Goal: Task Accomplishment & Management: Use online tool/utility

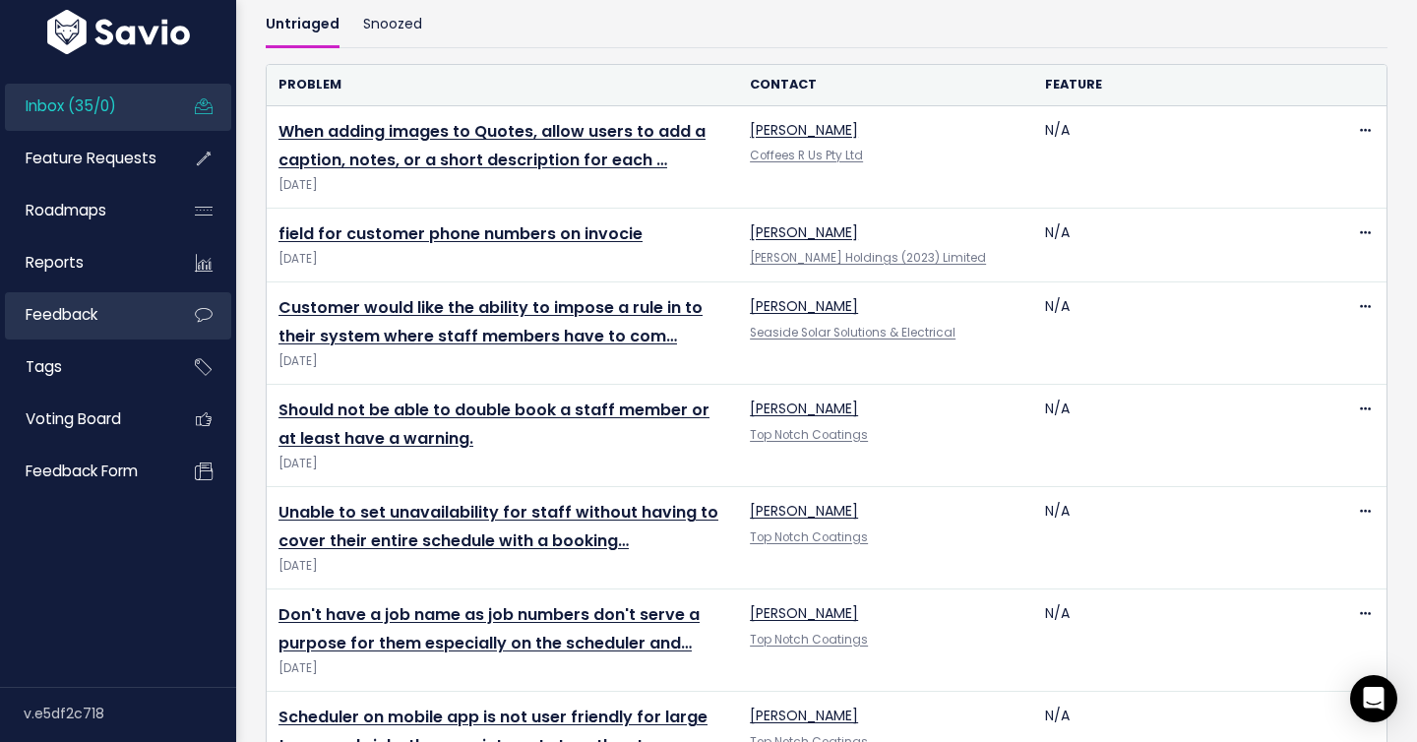
click at [115, 313] on link "Feedback" at bounding box center [84, 314] width 158 height 45
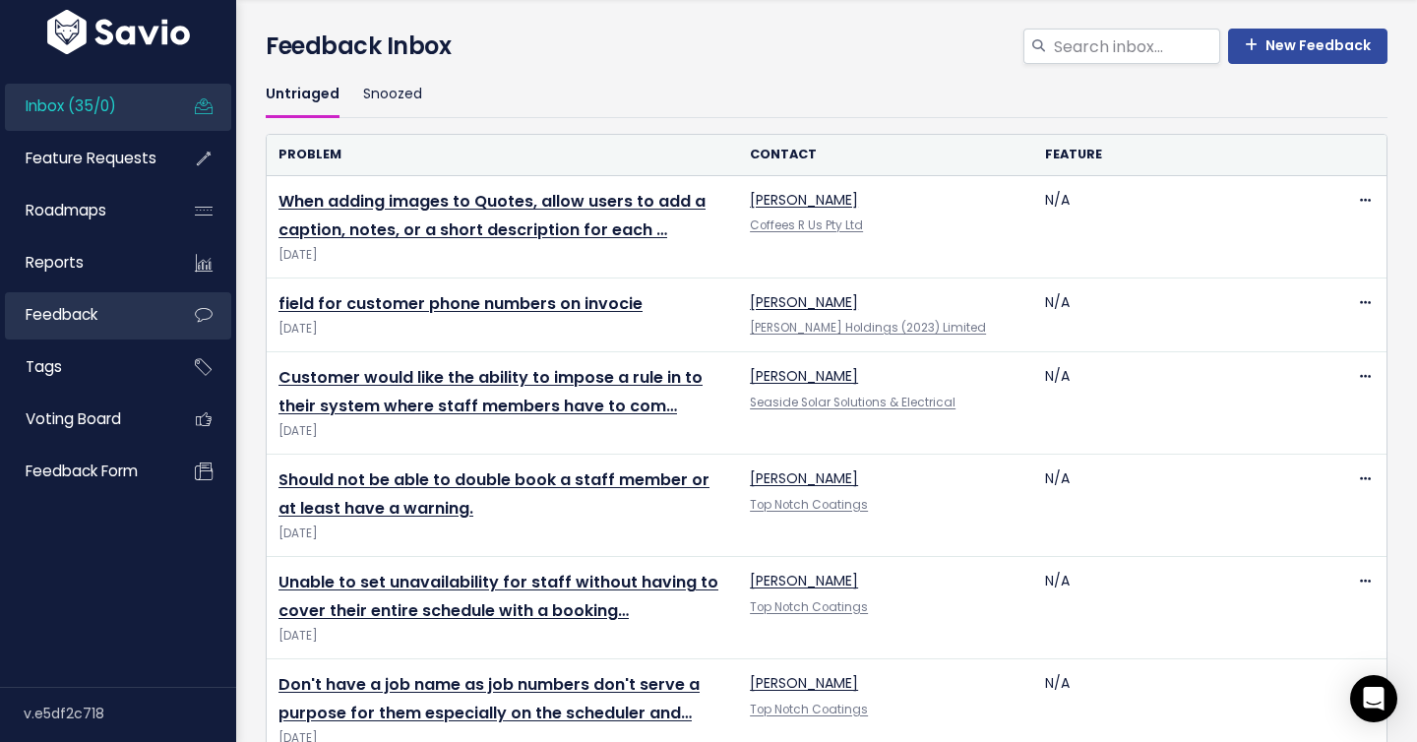
scroll to position [47, 0]
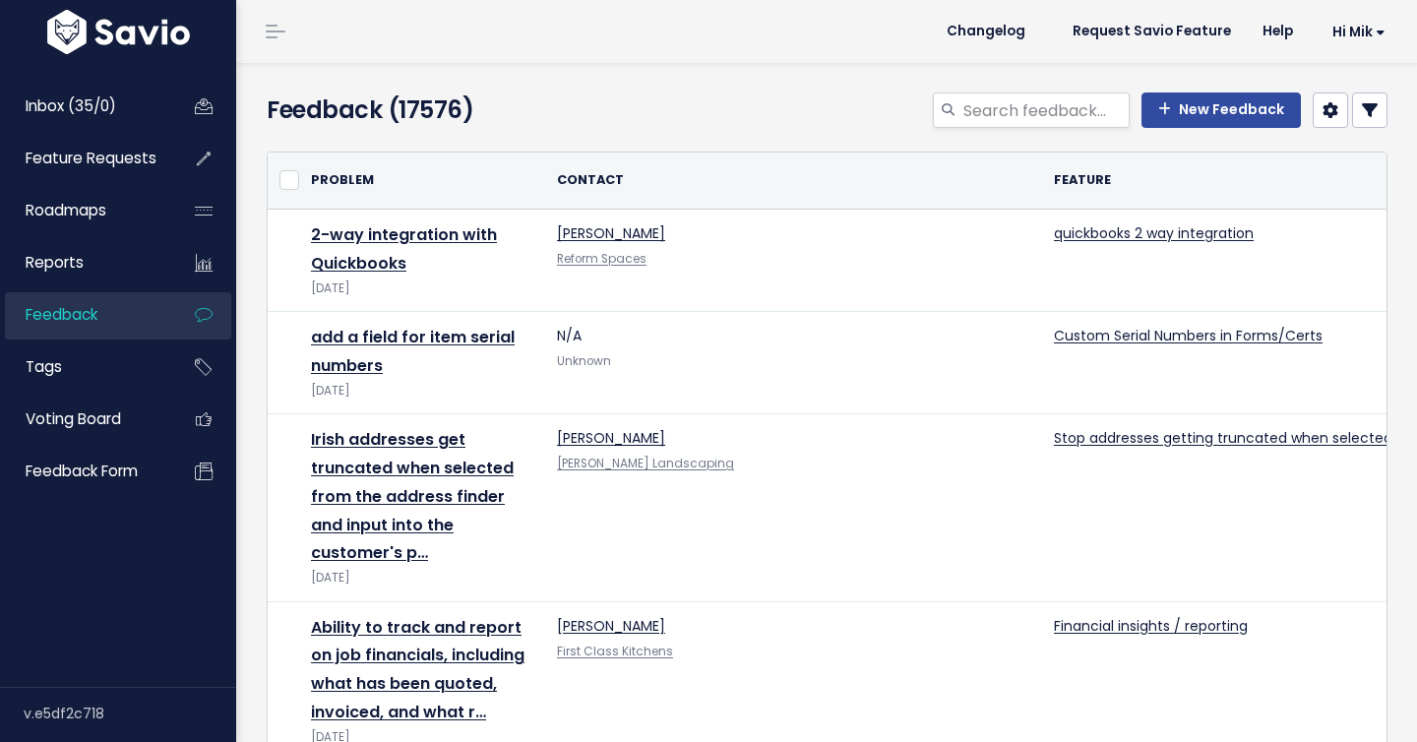
select select
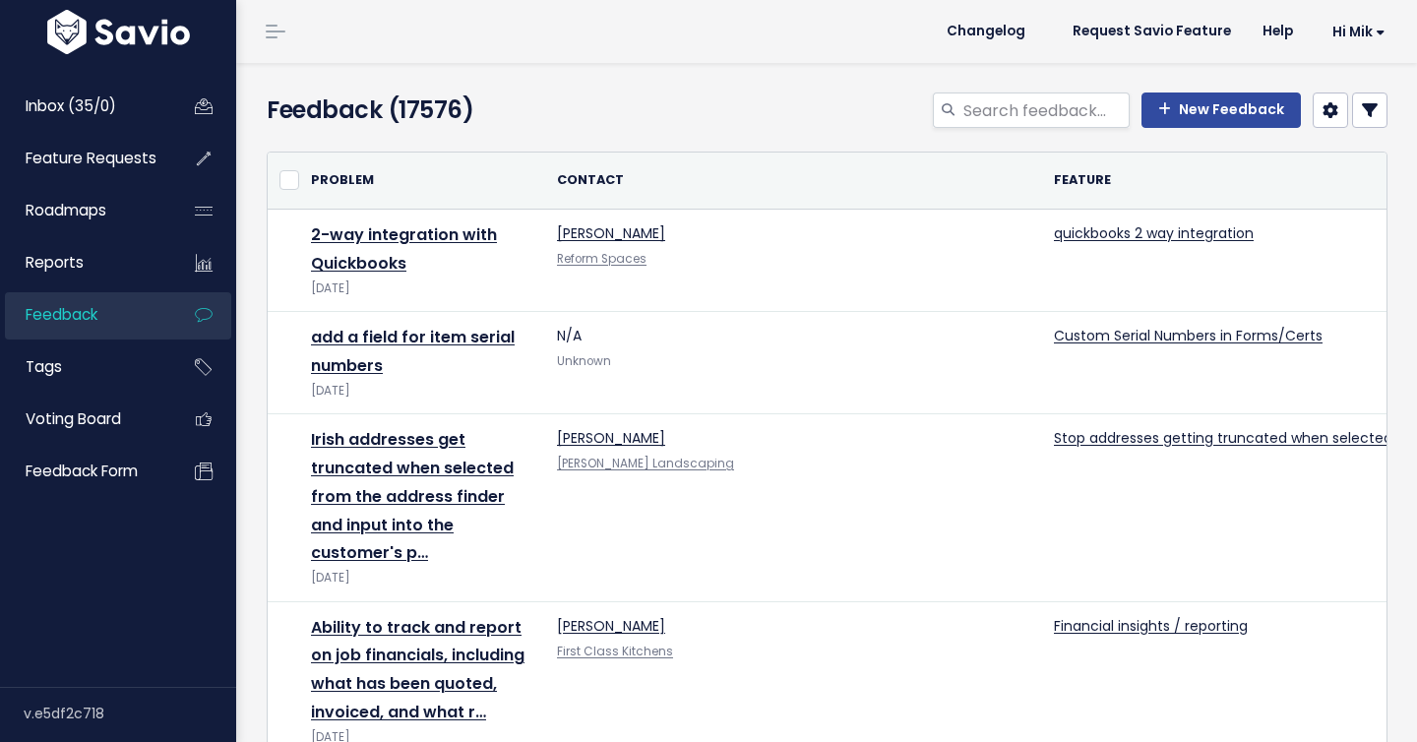
select select
click at [1367, 111] on icon at bounding box center [1370, 110] width 16 height 16
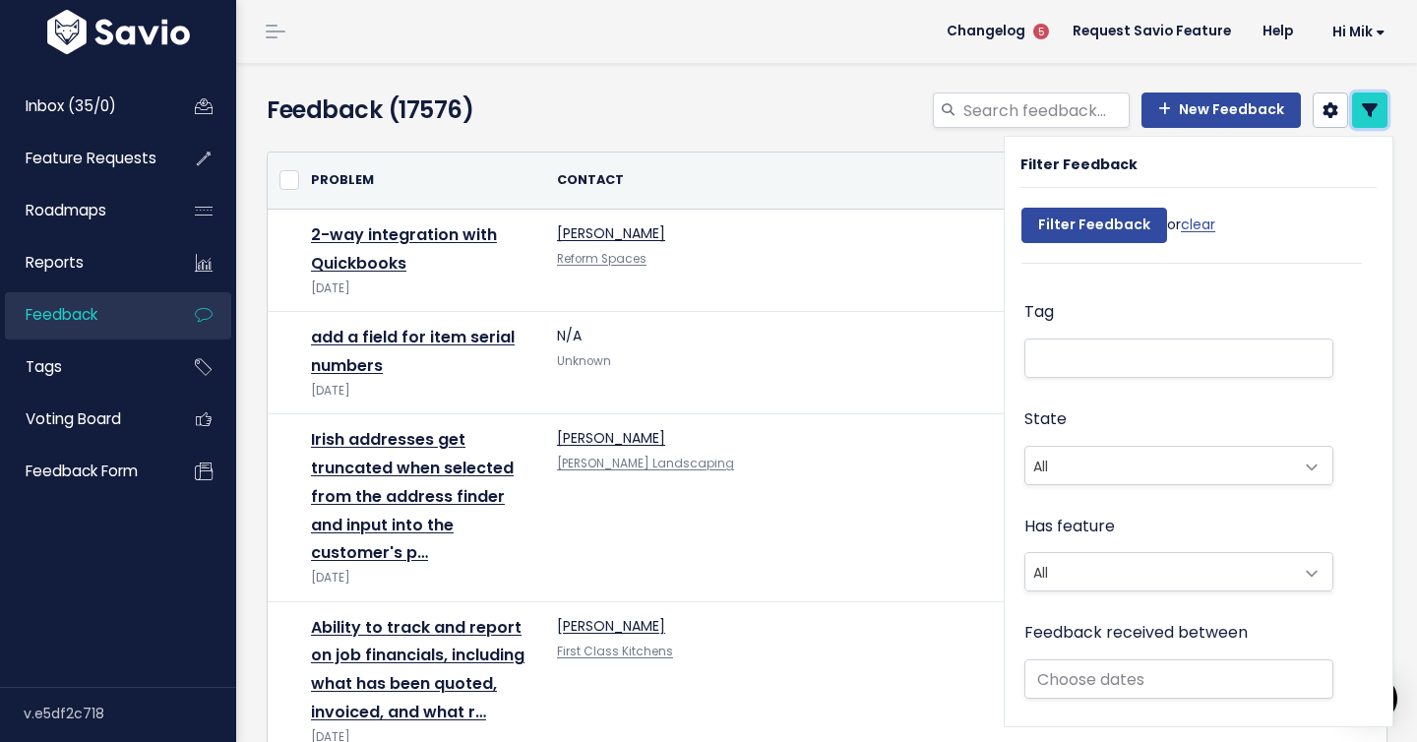
scroll to position [308, 0]
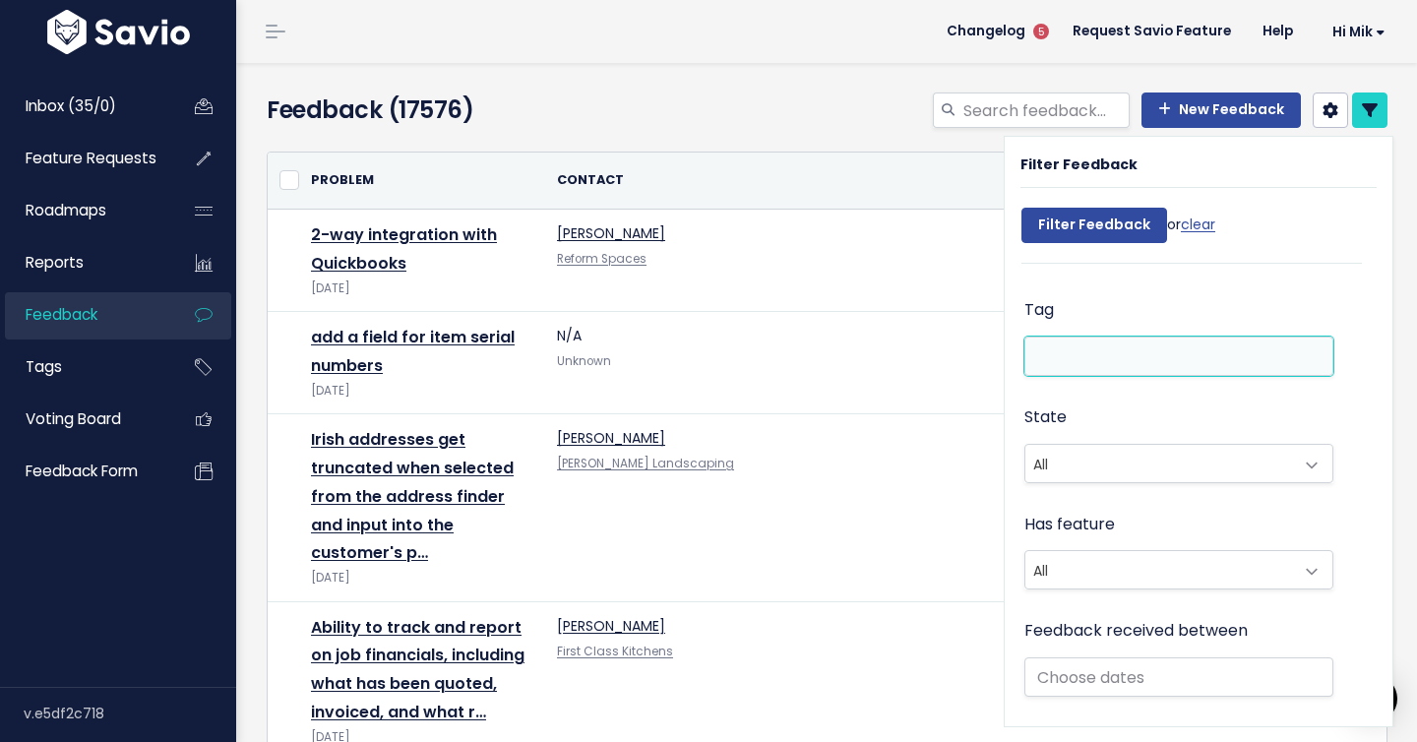
click at [1088, 352] on li at bounding box center [1175, 355] width 288 height 21
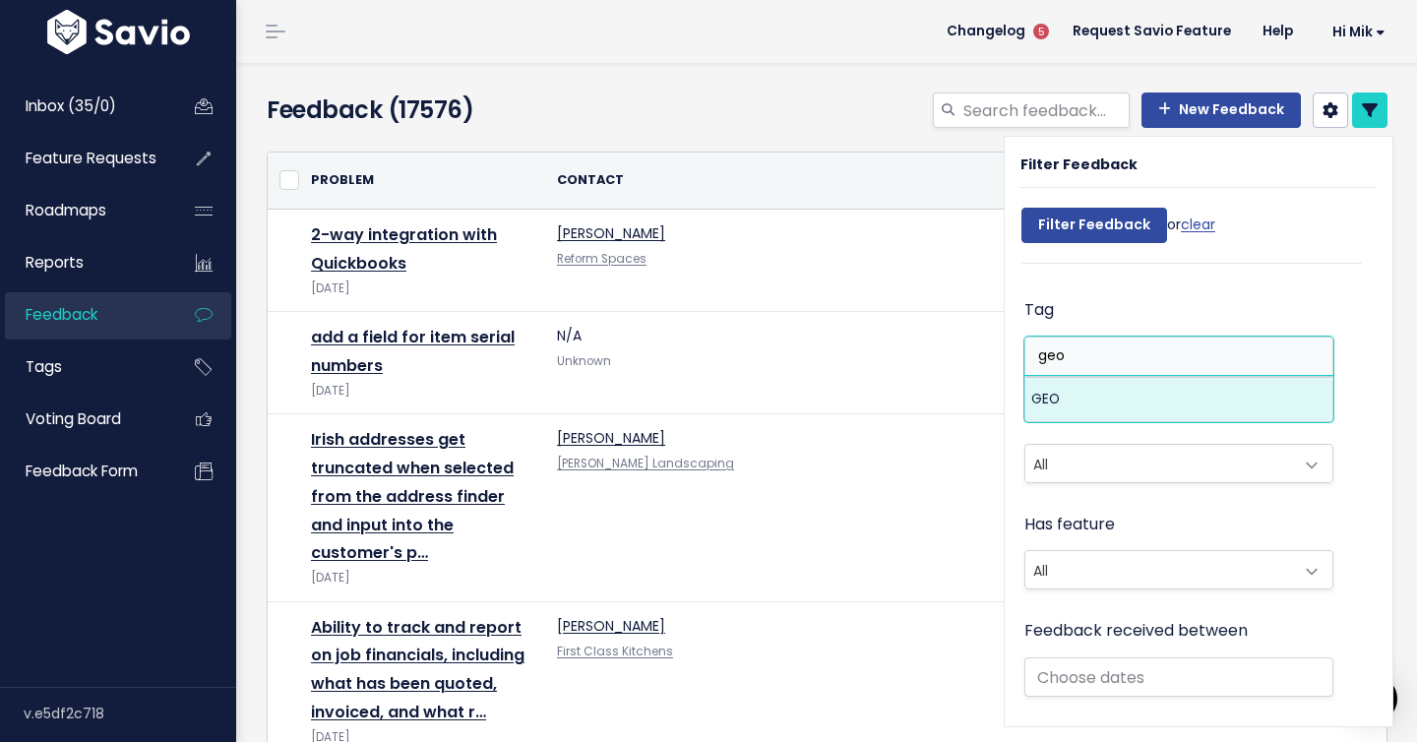
type input "geo"
select select "13383"
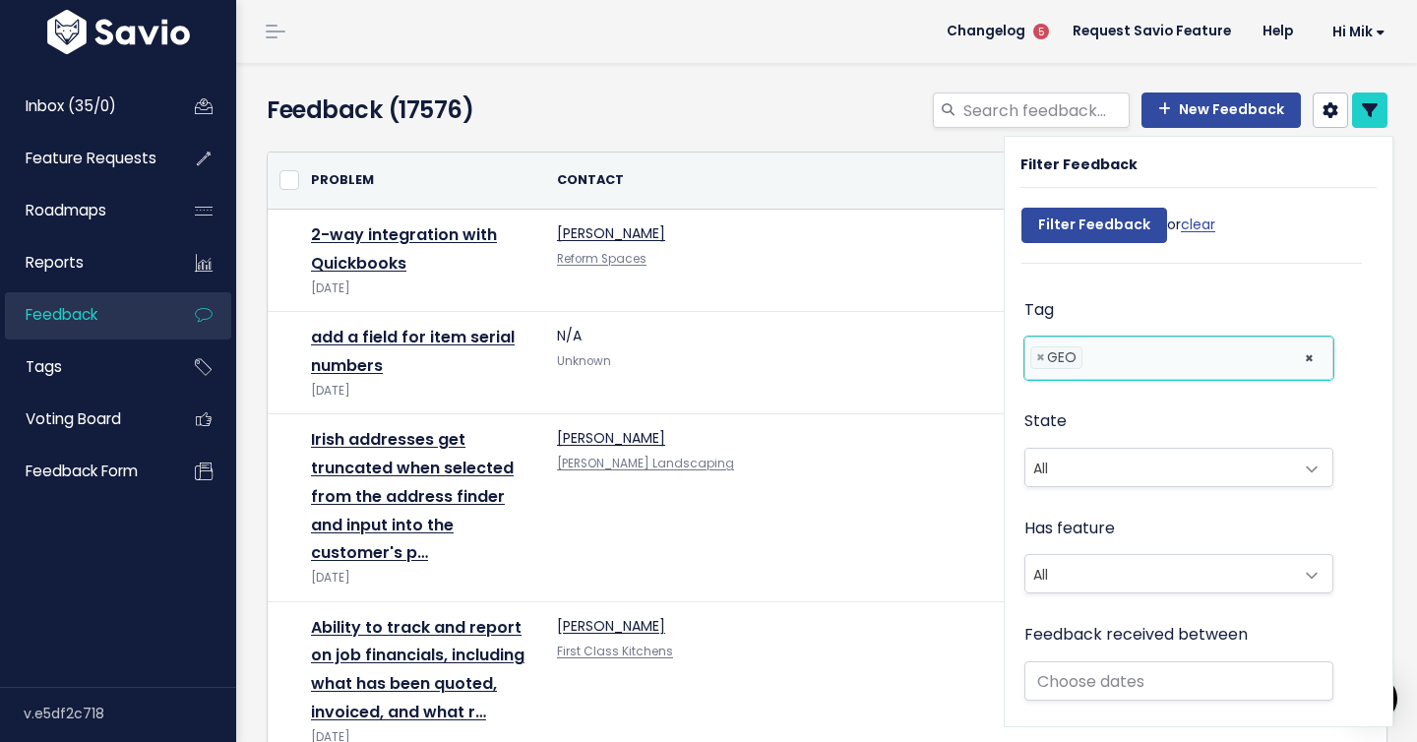
click at [1143, 297] on div "Tag GEO × × GEO" at bounding box center [1179, 340] width 309 height 88
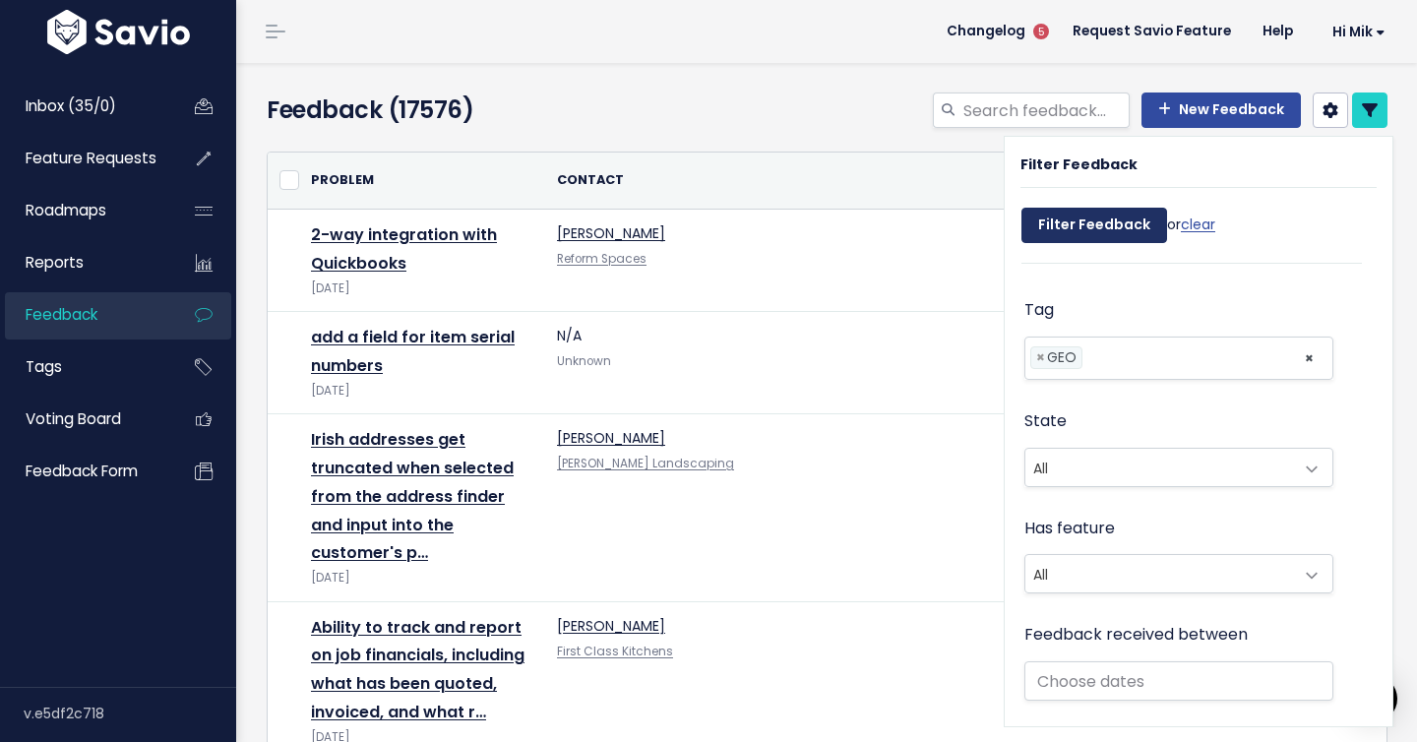
click at [1106, 229] on input "Filter Feedback" at bounding box center [1095, 225] width 146 height 35
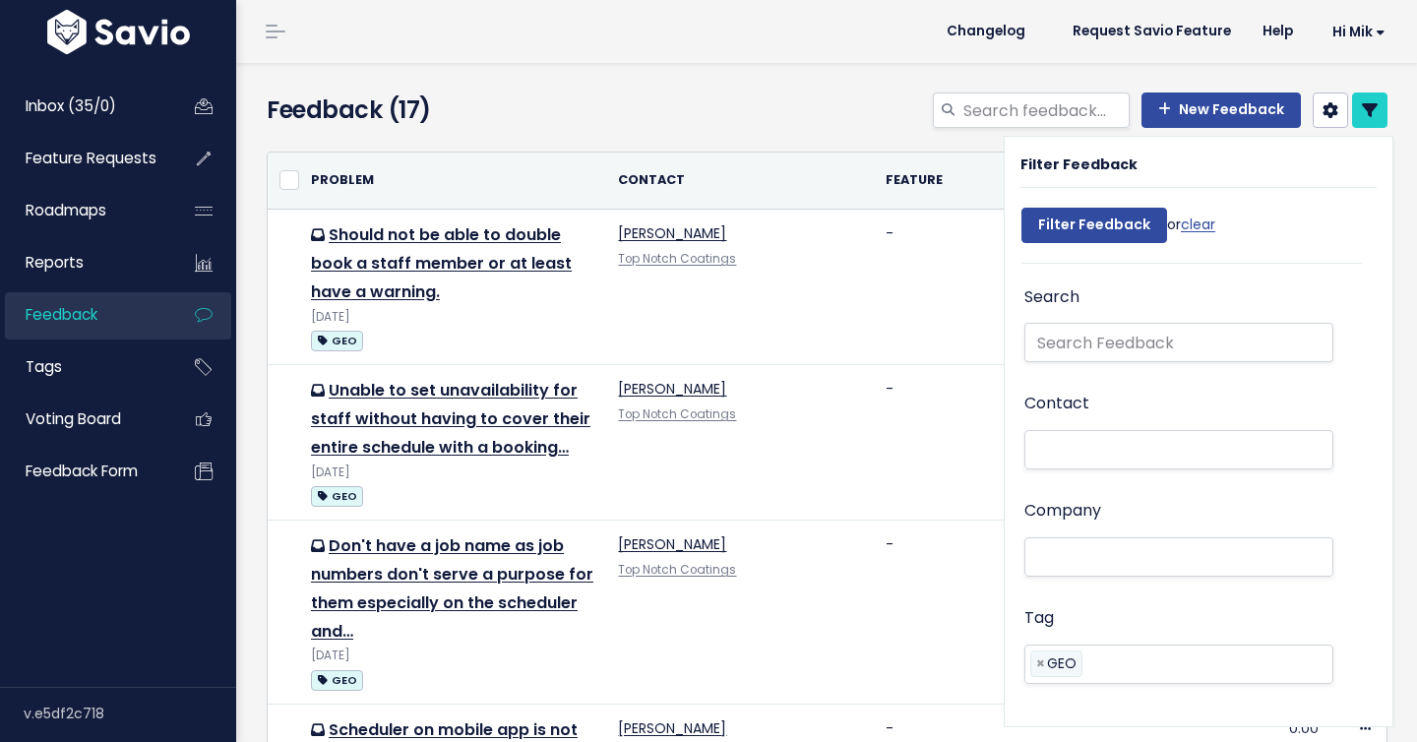
select select
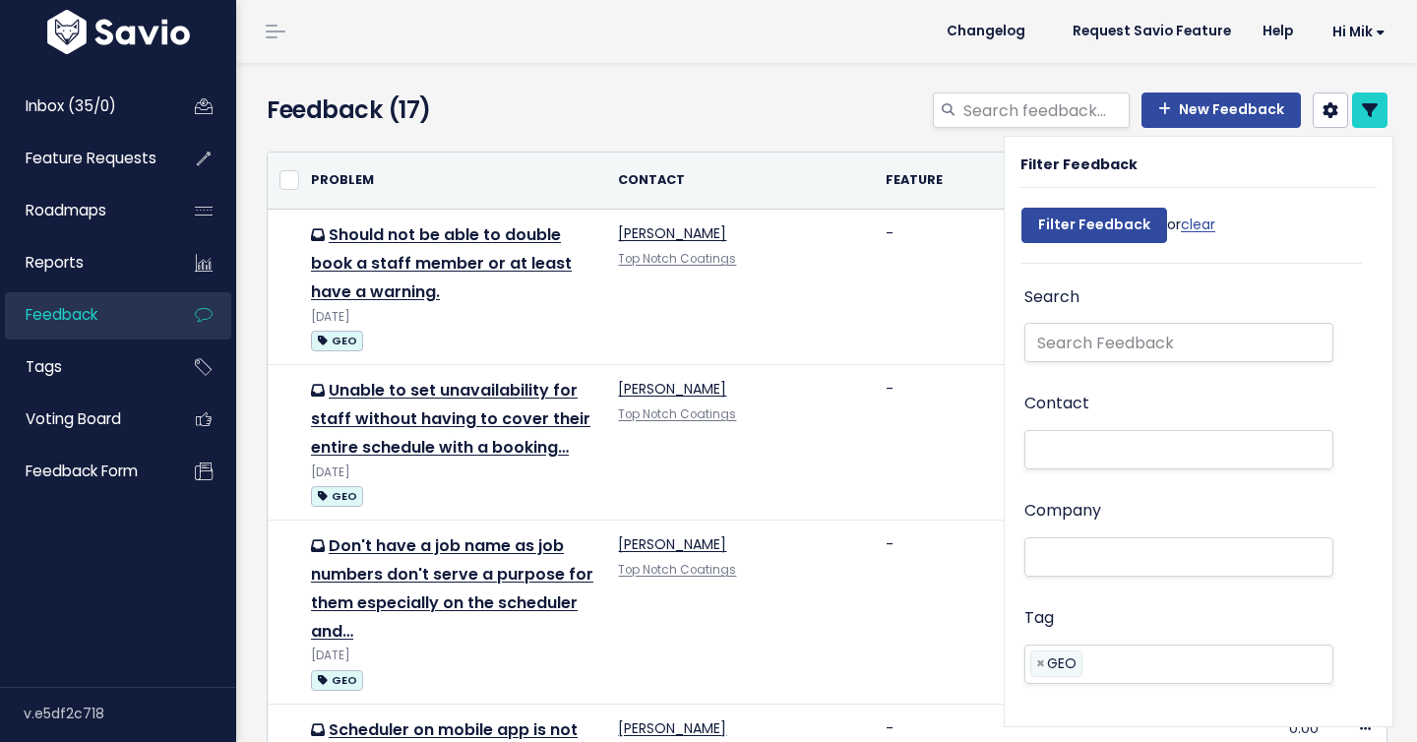
select select
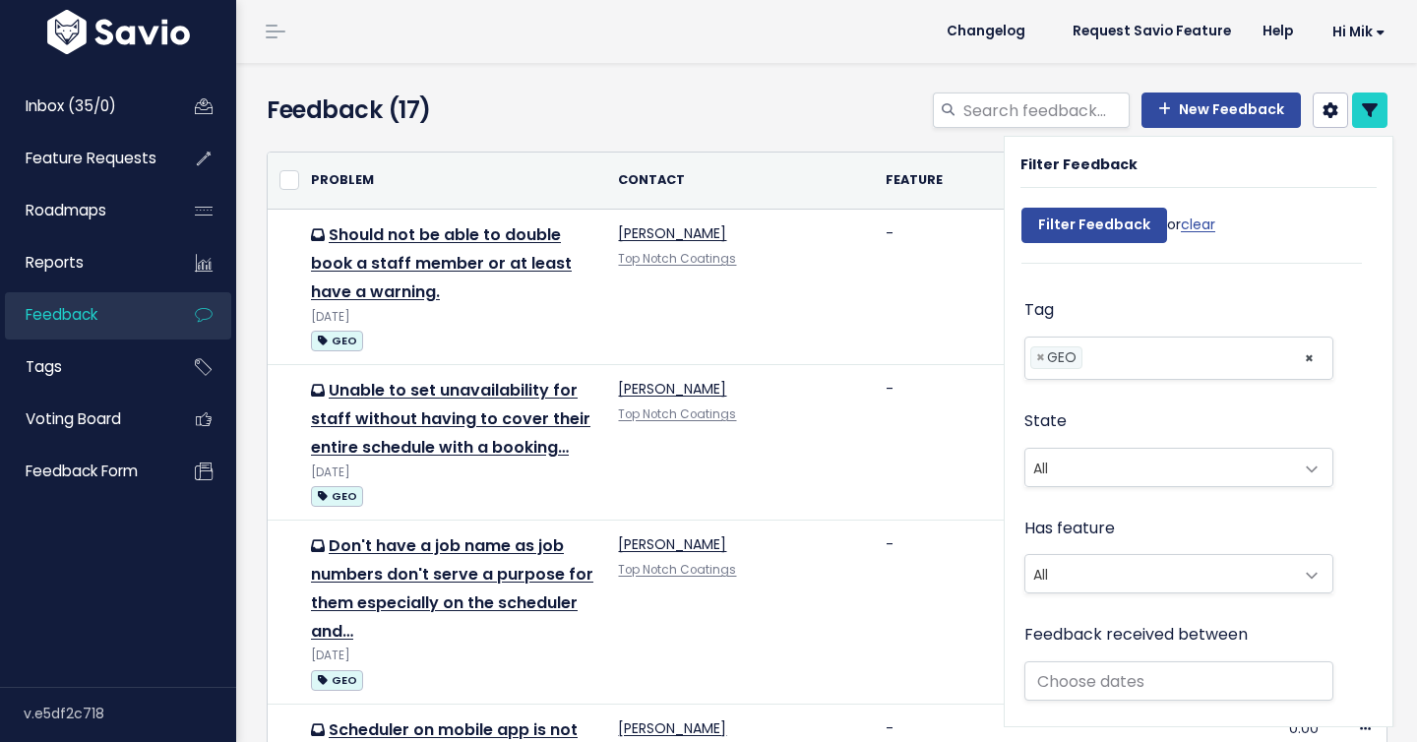
scroll to position [400, 0]
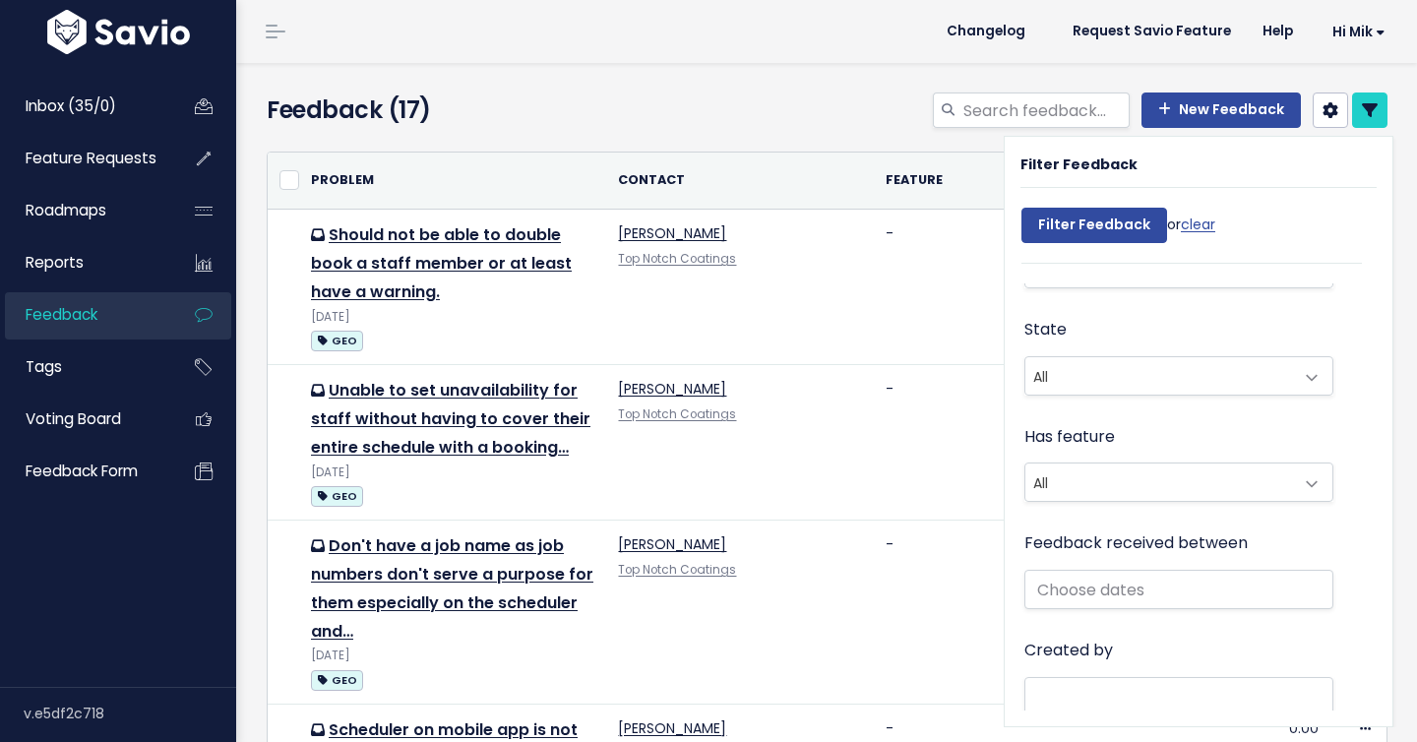
click at [818, 101] on div "New Feedback" at bounding box center [1020, 114] width 768 height 43
click at [1378, 113] on link at bounding box center [1369, 110] width 35 height 35
